Goal: Find specific page/section: Find specific page/section

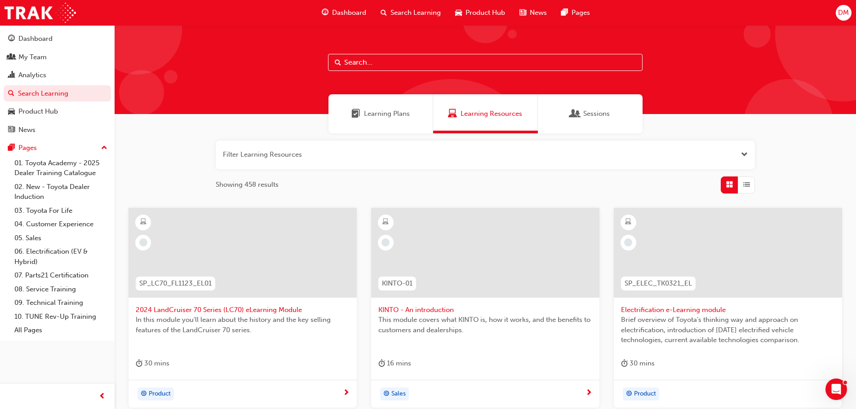
drag, startPoint x: 55, startPoint y: 57, endPoint x: 102, endPoint y: 66, distance: 48.0
click at [55, 57] on div "My Team" at bounding box center [57, 57] width 98 height 11
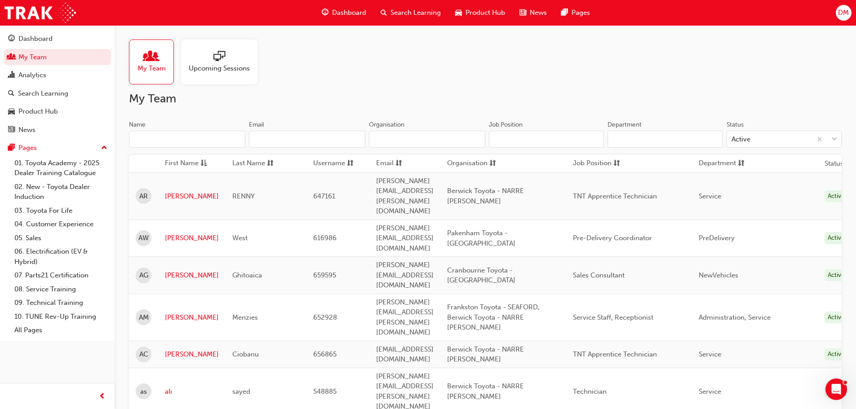
click at [154, 134] on input "Name" at bounding box center [187, 139] width 116 height 17
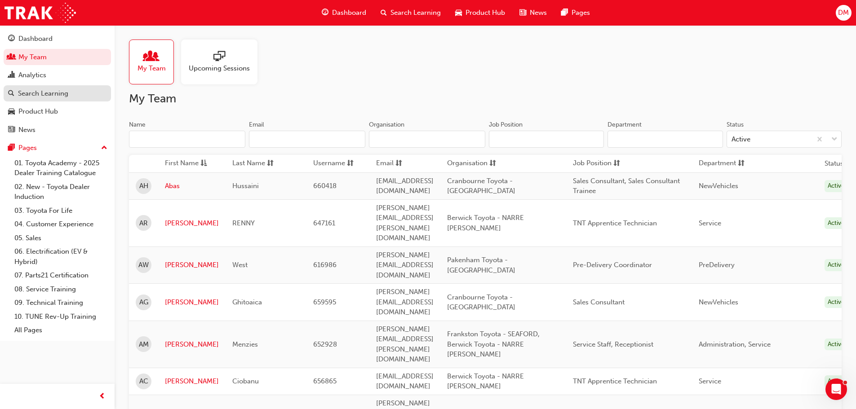
click at [58, 89] on div "Search Learning" at bounding box center [43, 94] width 50 height 10
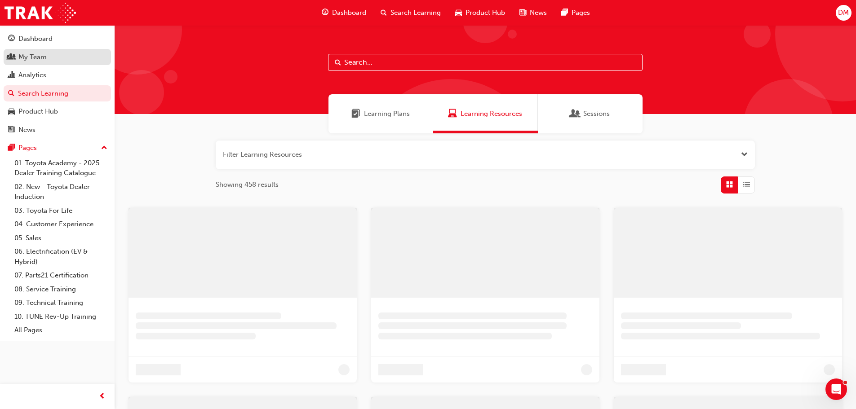
click at [36, 57] on div "My Team" at bounding box center [32, 57] width 28 height 10
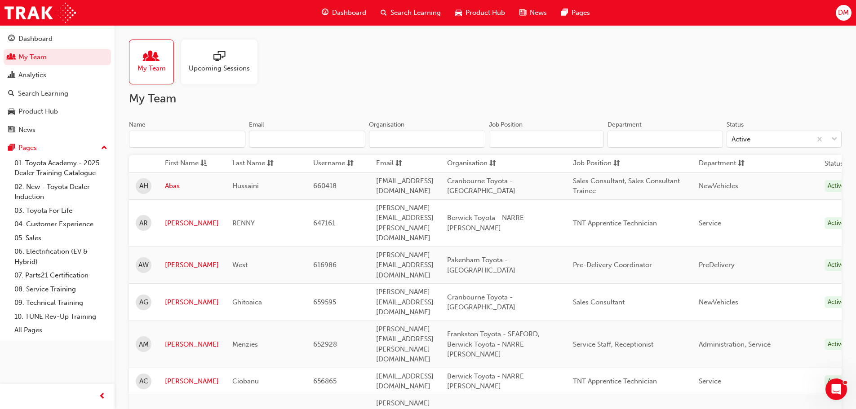
click at [161, 143] on input "Name" at bounding box center [187, 139] width 116 height 17
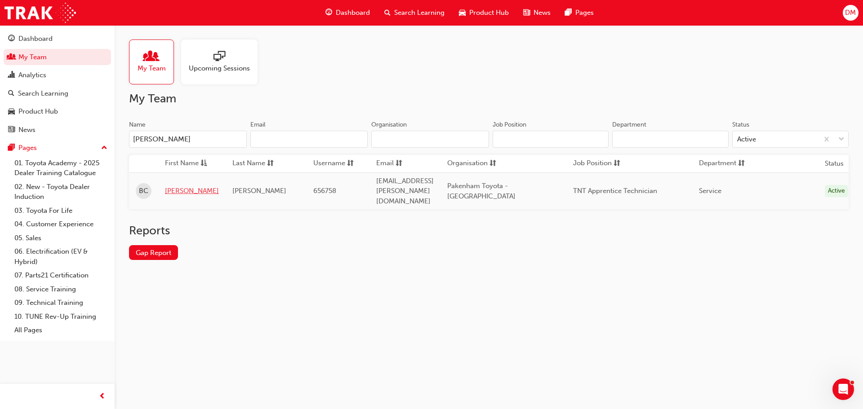
type input "[PERSON_NAME]"
click at [179, 186] on link "[PERSON_NAME]" at bounding box center [192, 191] width 54 height 10
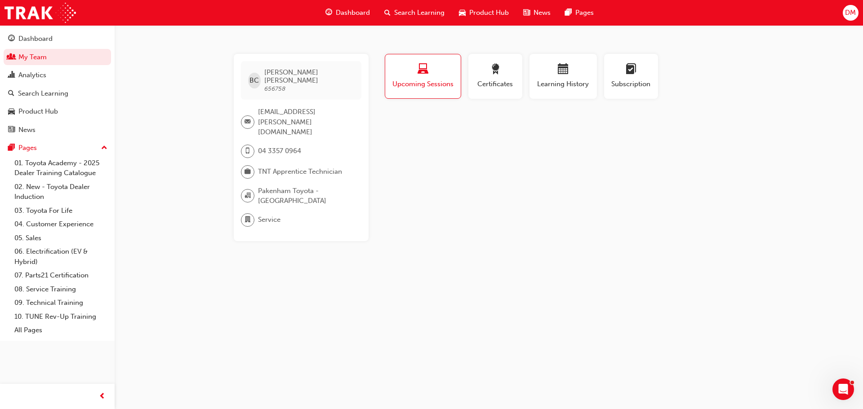
click at [431, 87] on span "Upcoming Sessions" at bounding box center [423, 84] width 62 height 10
click at [497, 88] on span "Certificates" at bounding box center [495, 84] width 40 height 10
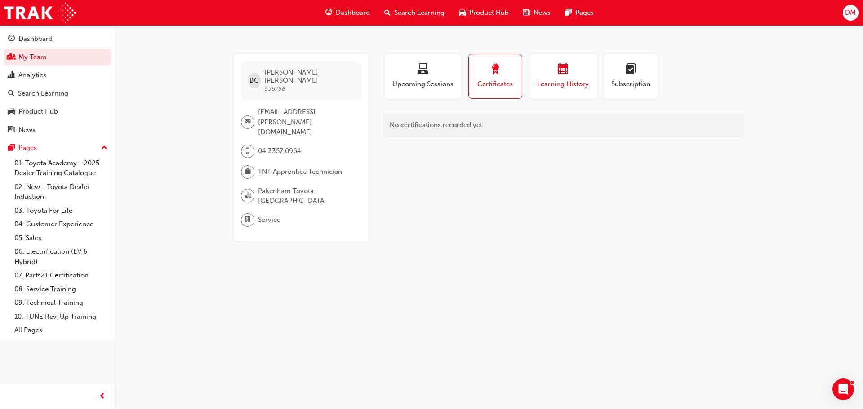
click at [574, 89] on span "Learning History" at bounding box center [563, 84] width 54 height 10
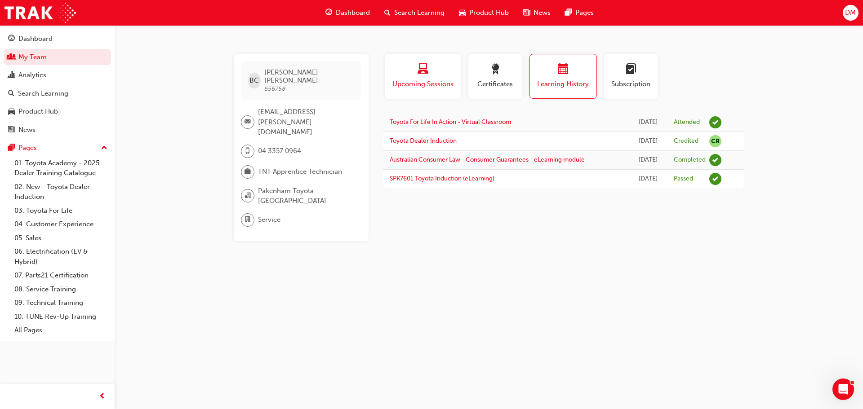
click at [451, 84] on span "Upcoming Sessions" at bounding box center [422, 84] width 63 height 10
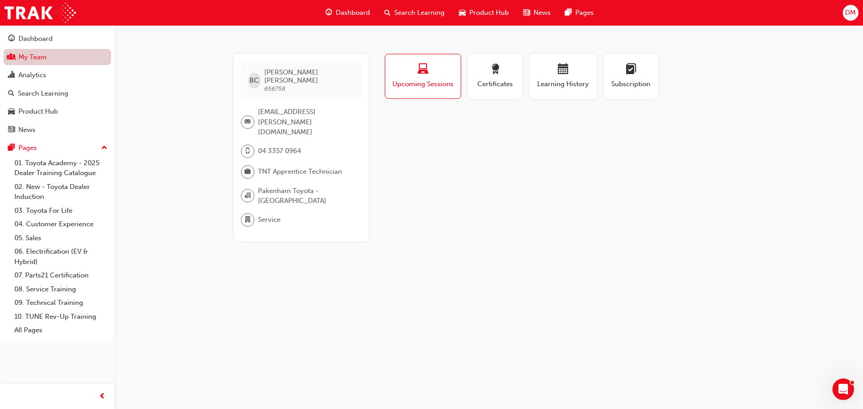
click at [55, 57] on link "My Team" at bounding box center [57, 57] width 107 height 17
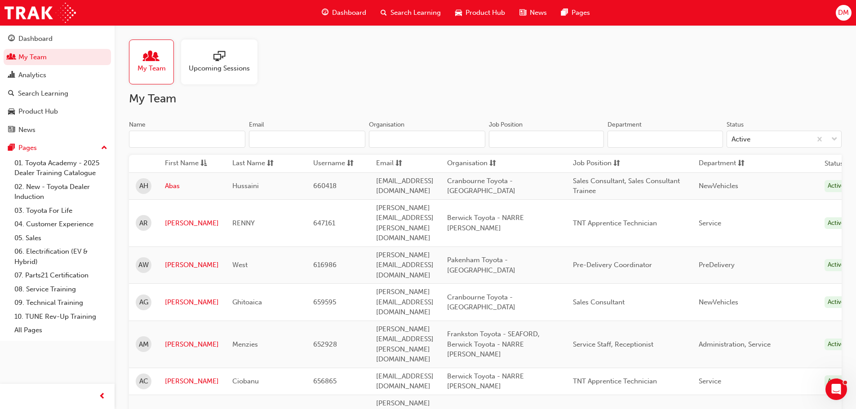
click at [153, 137] on input "Name" at bounding box center [187, 139] width 116 height 17
click at [153, 142] on input "Name" at bounding box center [187, 139] width 116 height 17
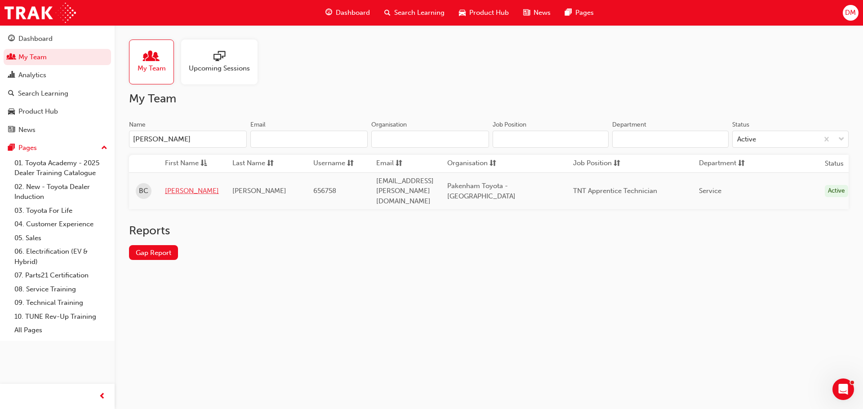
type input "[PERSON_NAME]"
click at [170, 186] on link "[PERSON_NAME]" at bounding box center [192, 191] width 54 height 10
